Goal: Task Accomplishment & Management: Complete application form

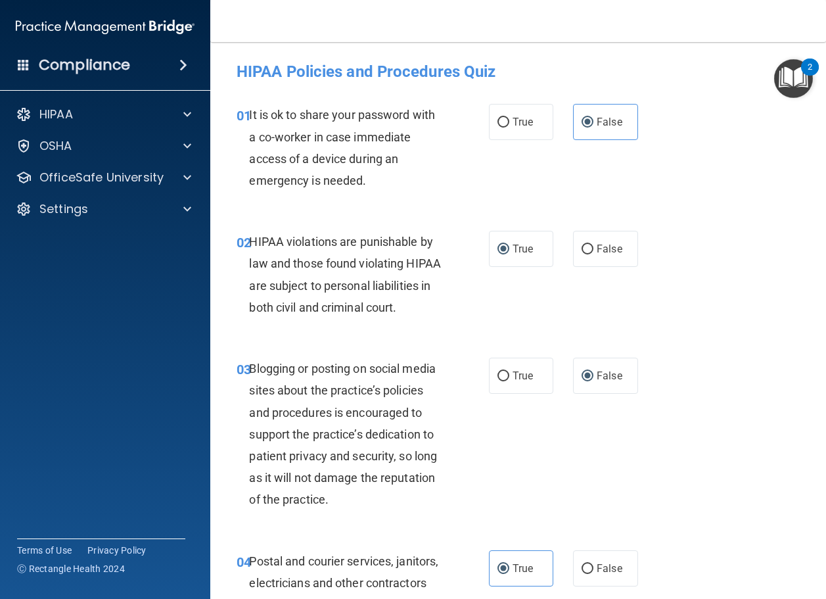
scroll to position [1709, 0]
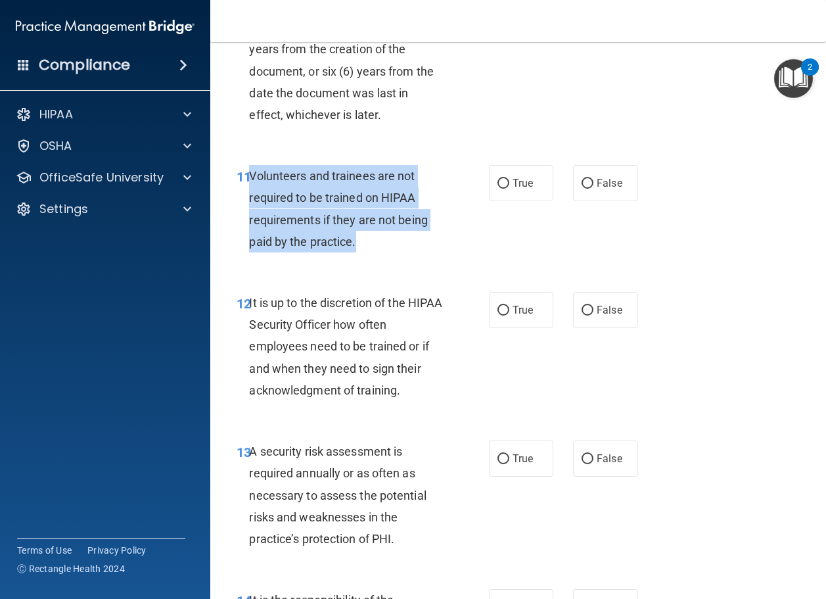
drag, startPoint x: 361, startPoint y: 335, endPoint x: 249, endPoint y: 266, distance: 131.4
click at [249, 252] on div "Volunteers and trainees are not required to be trained on HIPAA requirements if…" at bounding box center [351, 208] width 204 height 87
copy span "Volunteers and trainees are not required to be trained on HIPAA requirements if…"
click at [582, 189] on input "False" at bounding box center [588, 184] width 12 height 10
radio input "true"
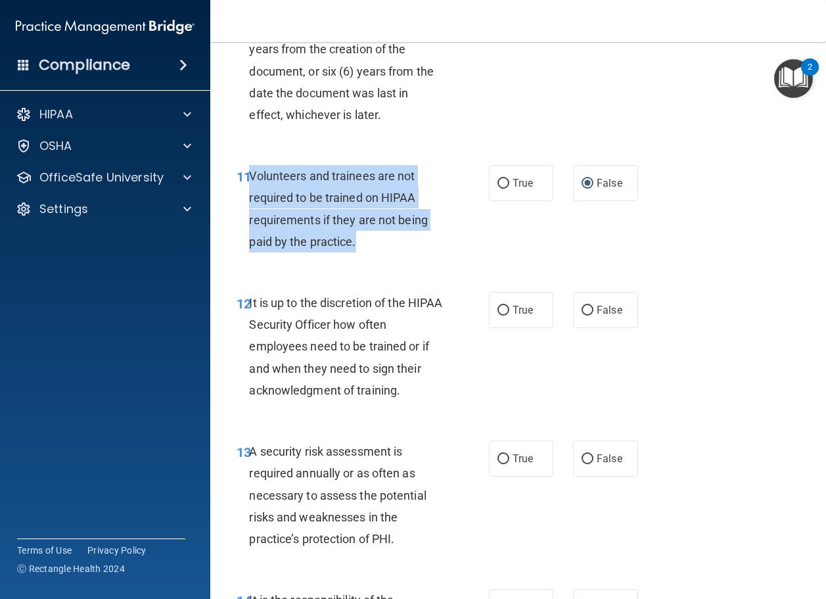
click at [429, 252] on div "Volunteers and trainees are not required to be trained on HIPAA requirements if…" at bounding box center [351, 208] width 204 height 87
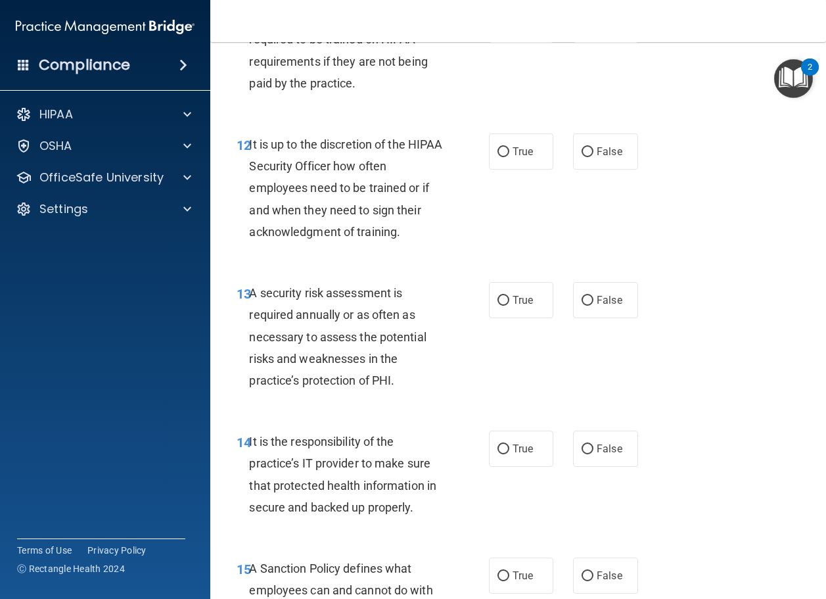
scroll to position [1907, 0]
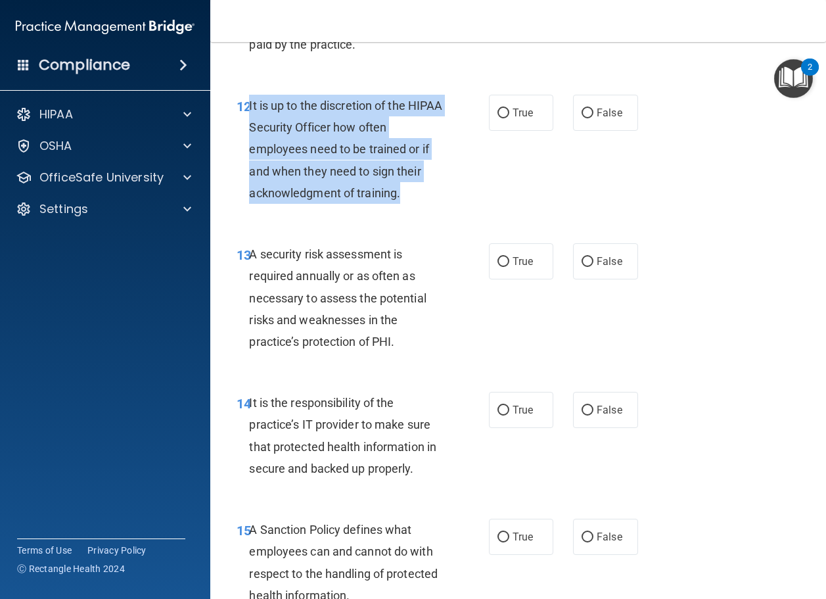
drag, startPoint x: 405, startPoint y: 283, endPoint x: 249, endPoint y: 197, distance: 177.7
click at [249, 197] on div "It is up to the discretion of the HIPAA Security Officer how often employees ne…" at bounding box center [351, 149] width 204 height 109
copy span "It is up to the discretion of the HIPAA Security Officer how often employees ne…"
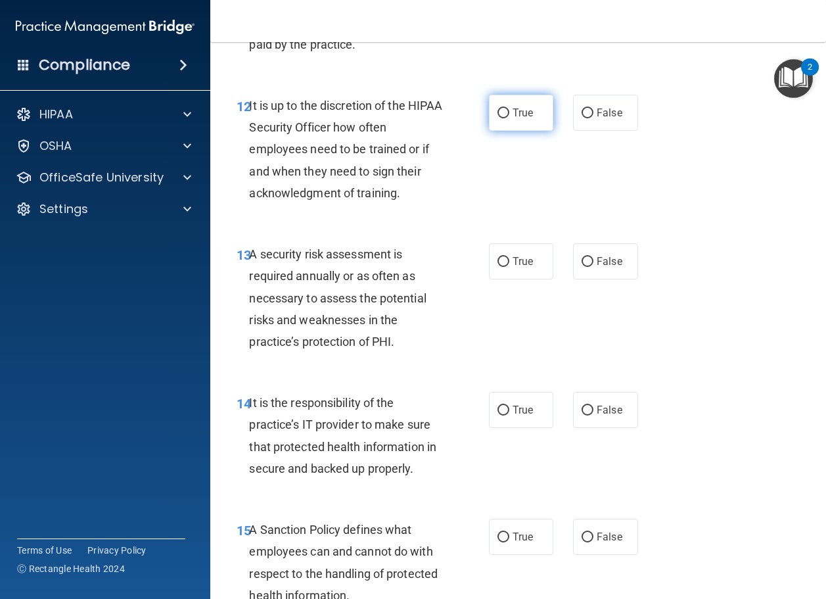
click at [515, 119] on span "True" at bounding box center [523, 113] width 20 height 12
click at [510, 118] on input "True" at bounding box center [504, 113] width 12 height 10
radio input "true"
click at [502, 210] on div "12 It is up to the discretion of the HIPAA Security Officer how often employees…" at bounding box center [363, 153] width 292 height 116
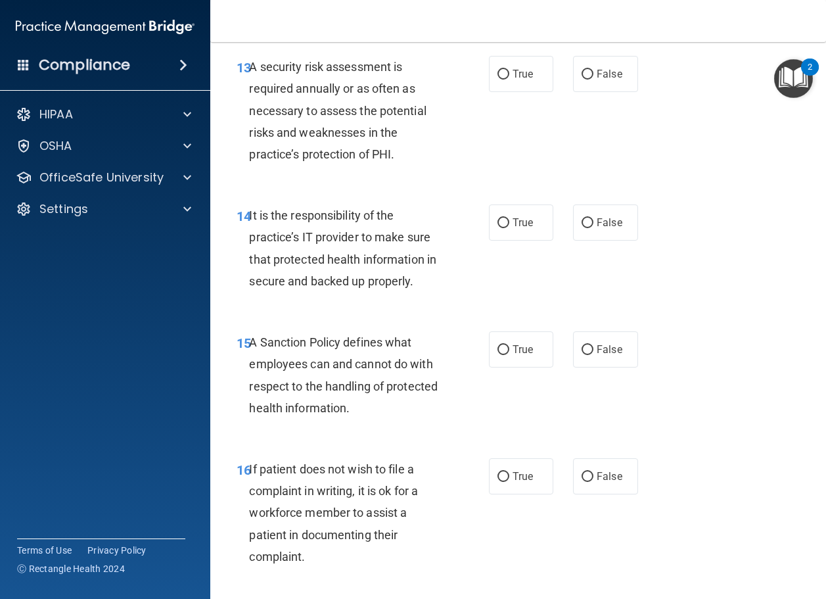
scroll to position [2104, 0]
